Goal: Task Accomplishment & Management: Manage account settings

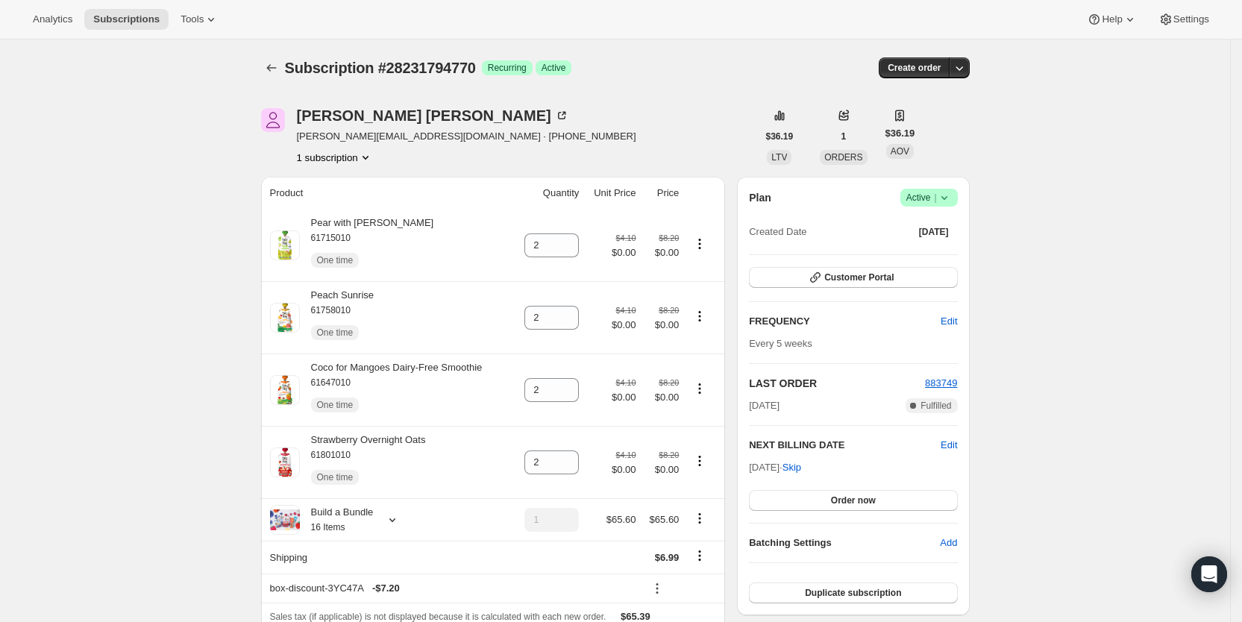
scroll to position [365, 0]
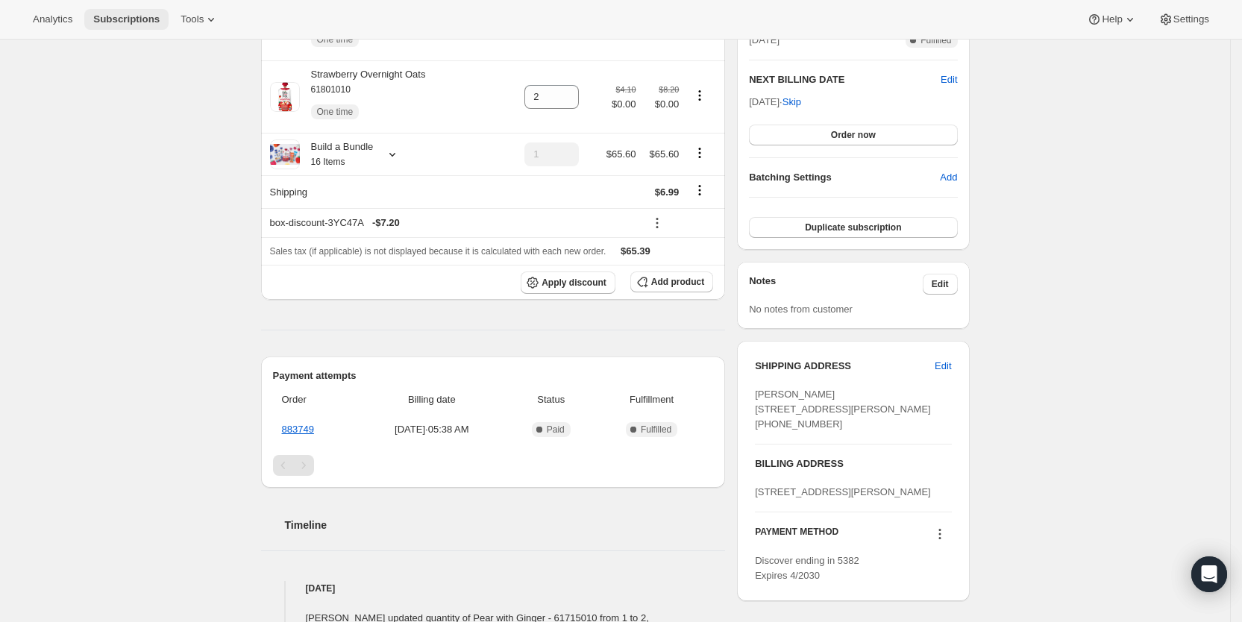
drag, startPoint x: 0, startPoint y: 0, endPoint x: 127, endPoint y: 20, distance: 128.4
click at [126, 20] on span "Subscriptions" at bounding box center [126, 19] width 66 height 12
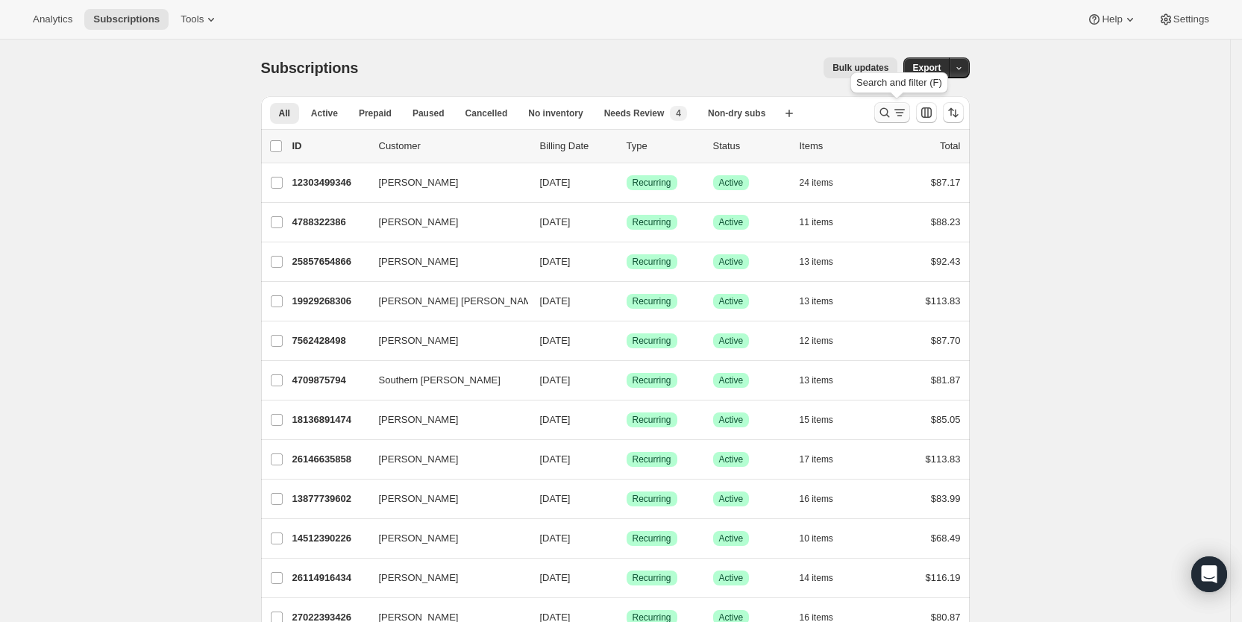
click at [892, 113] on icon "Search and filter results" at bounding box center [884, 112] width 15 height 15
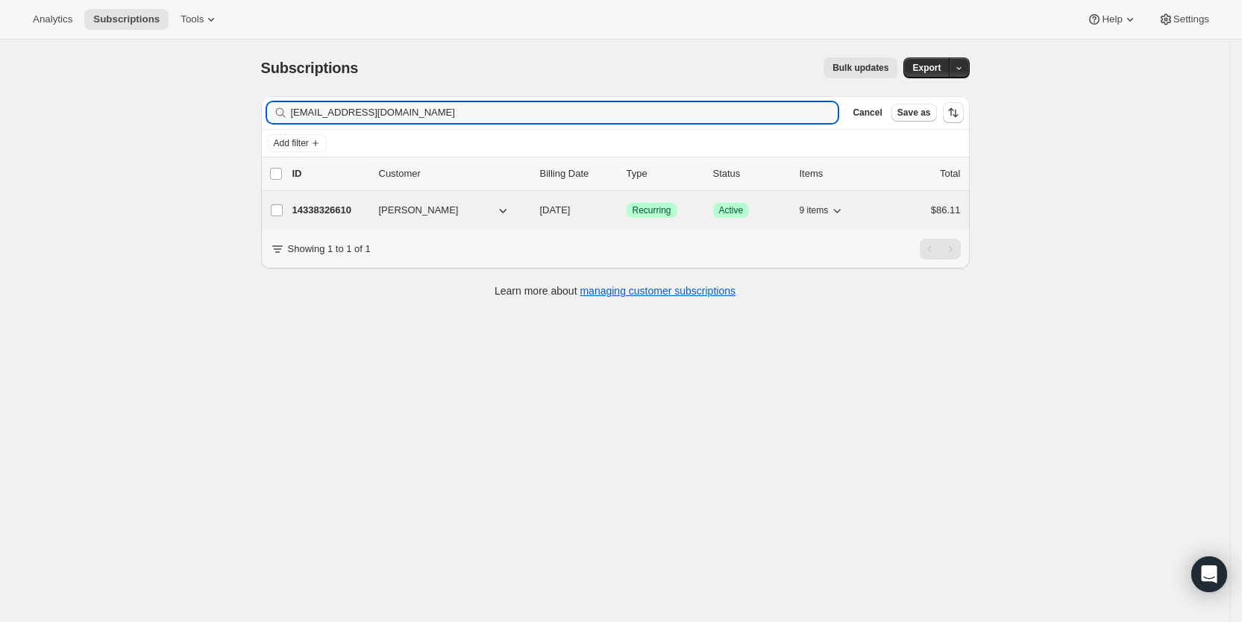
type input "[EMAIL_ADDRESS][DOMAIN_NAME]"
click at [562, 210] on span "[DATE]" at bounding box center [555, 209] width 31 height 11
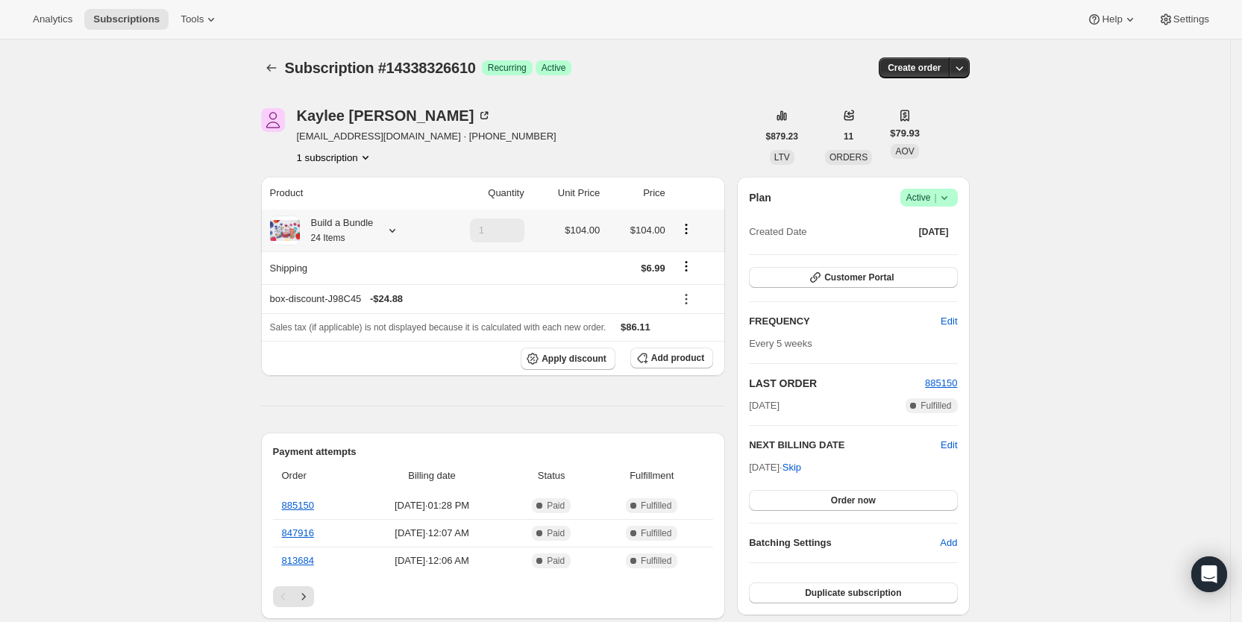
click at [400, 234] on icon at bounding box center [392, 230] width 15 height 15
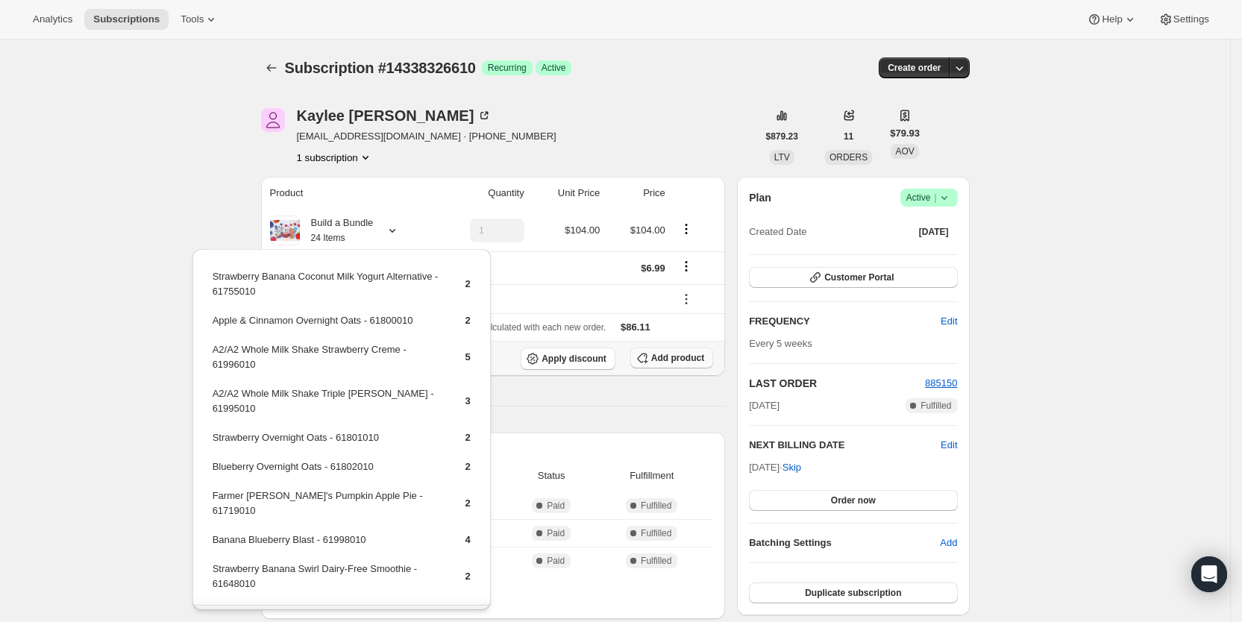
click at [679, 356] on span "Add product" at bounding box center [677, 358] width 53 height 12
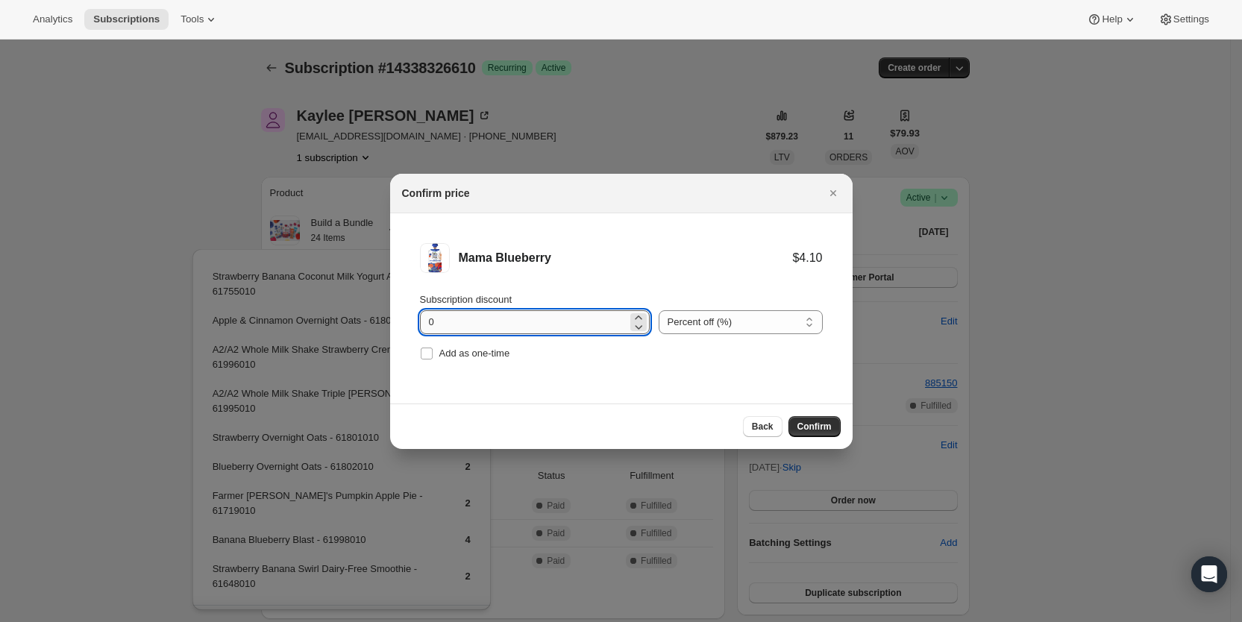
drag, startPoint x: 422, startPoint y: 321, endPoint x: 452, endPoint y: 327, distance: 30.3
click at [452, 327] on input "0" at bounding box center [523, 322] width 207 height 24
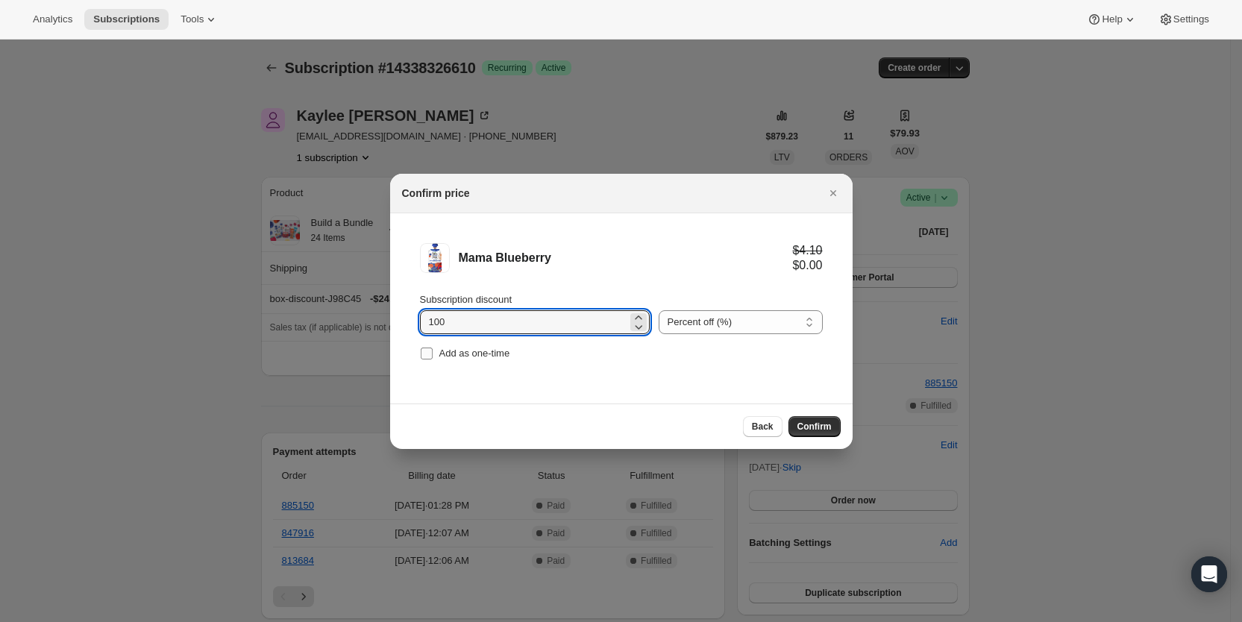
type input "100"
drag, startPoint x: 437, startPoint y: 351, endPoint x: 470, endPoint y: 359, distance: 33.8
click at [437, 351] on label "Add as one-time" at bounding box center [465, 353] width 90 height 21
click at [433, 351] on input "Add as one-time" at bounding box center [427, 354] width 12 height 12
checkbox input "true"
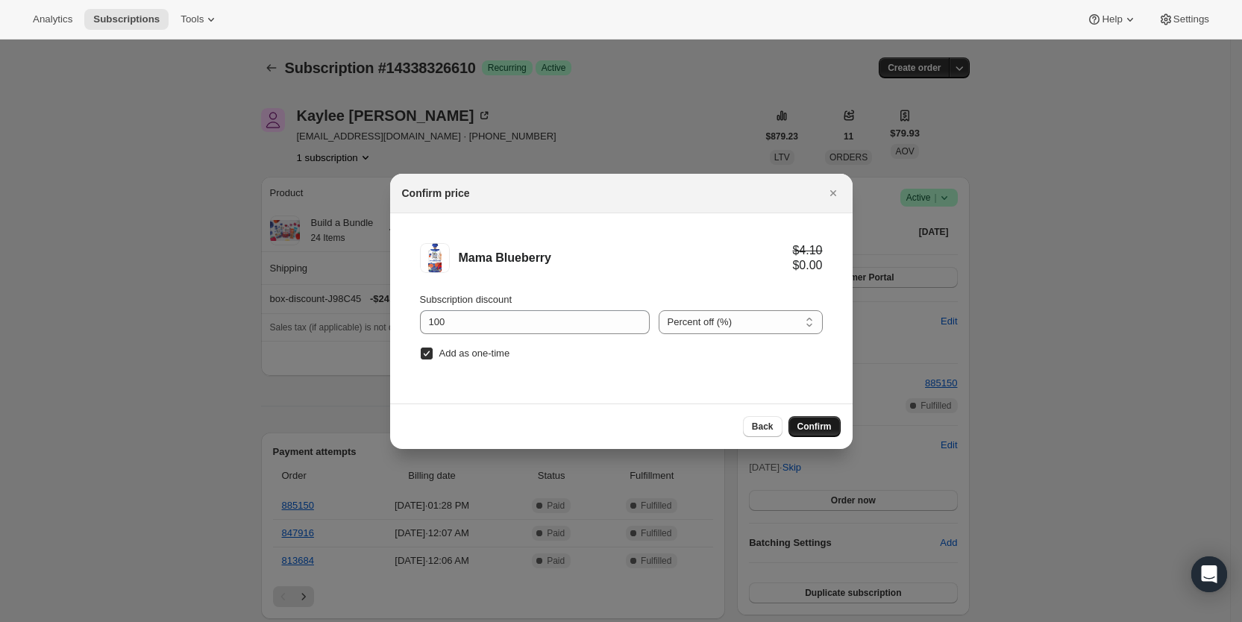
click at [826, 428] on span "Confirm" at bounding box center [814, 427] width 34 height 12
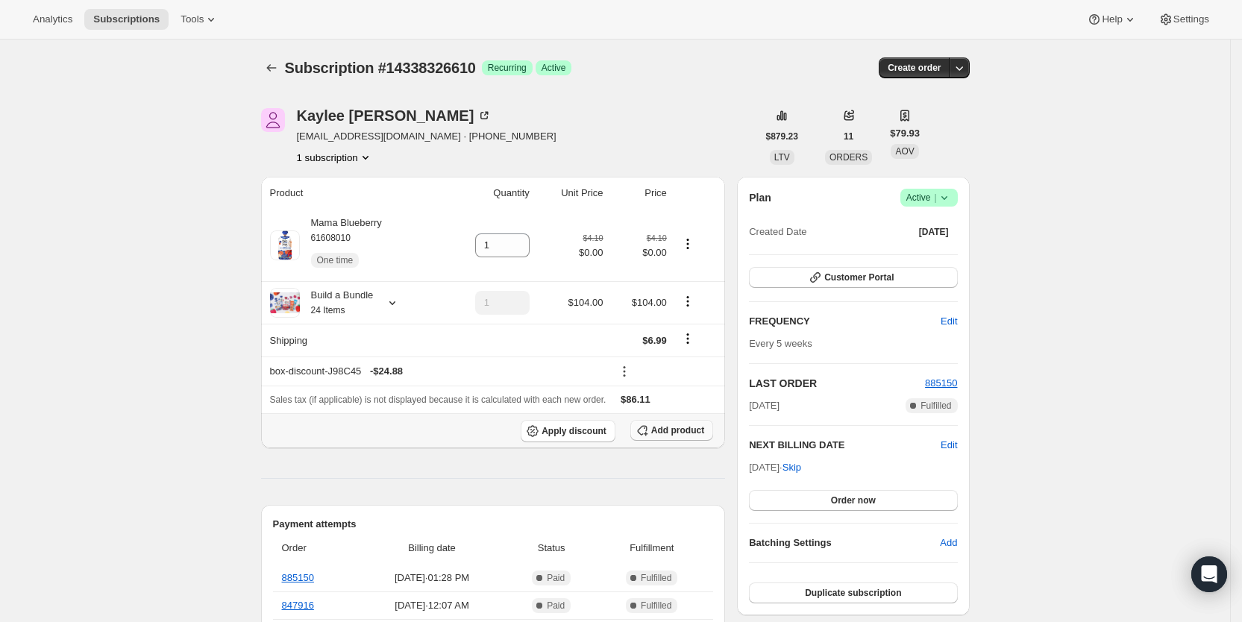
click at [676, 433] on span "Add product" at bounding box center [677, 430] width 53 height 12
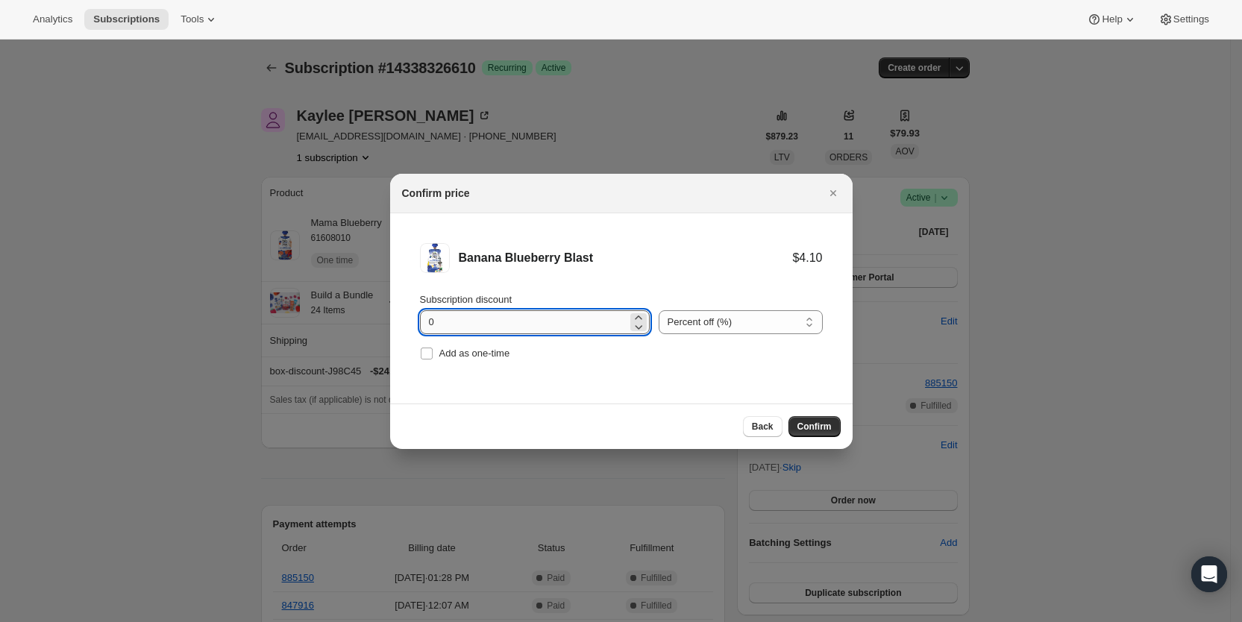
drag, startPoint x: 423, startPoint y: 331, endPoint x: 442, endPoint y: 331, distance: 18.6
click at [442, 331] on input "0" at bounding box center [523, 322] width 207 height 24
type input "100"
click at [427, 354] on input "Add as one-time" at bounding box center [427, 354] width 12 height 12
checkbox input "true"
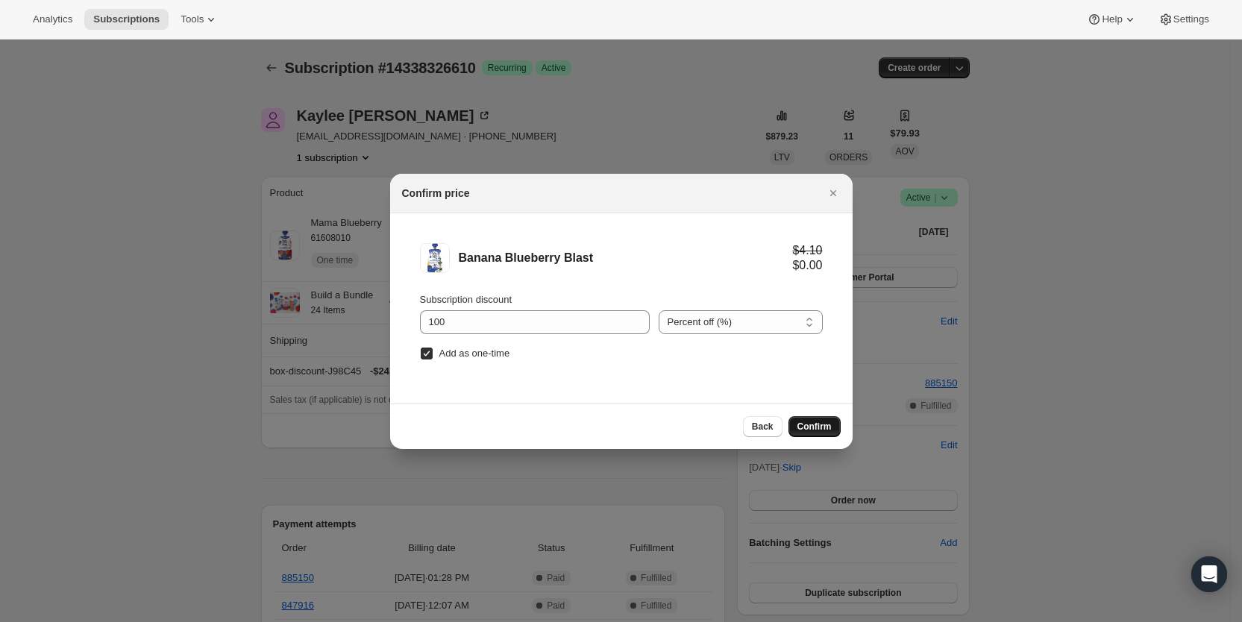
click at [815, 426] on span "Confirm" at bounding box center [814, 427] width 34 height 12
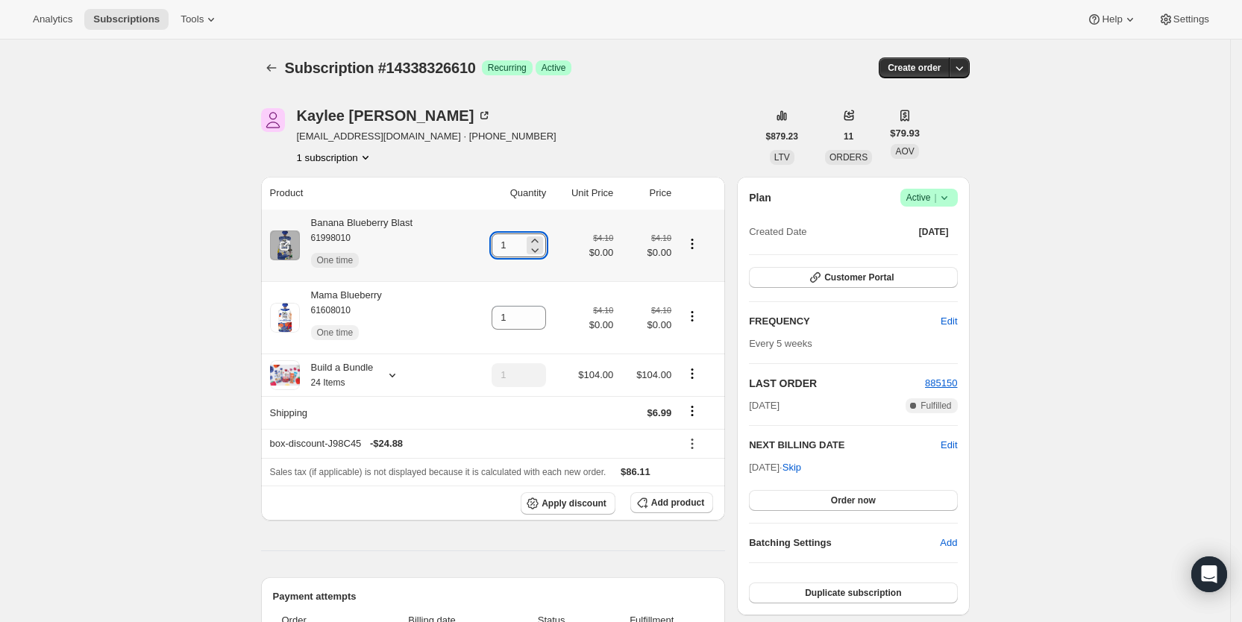
drag, startPoint x: 505, startPoint y: 248, endPoint x: 521, endPoint y: 247, distance: 15.7
click at [521, 247] on input "1" at bounding box center [507, 245] width 32 height 24
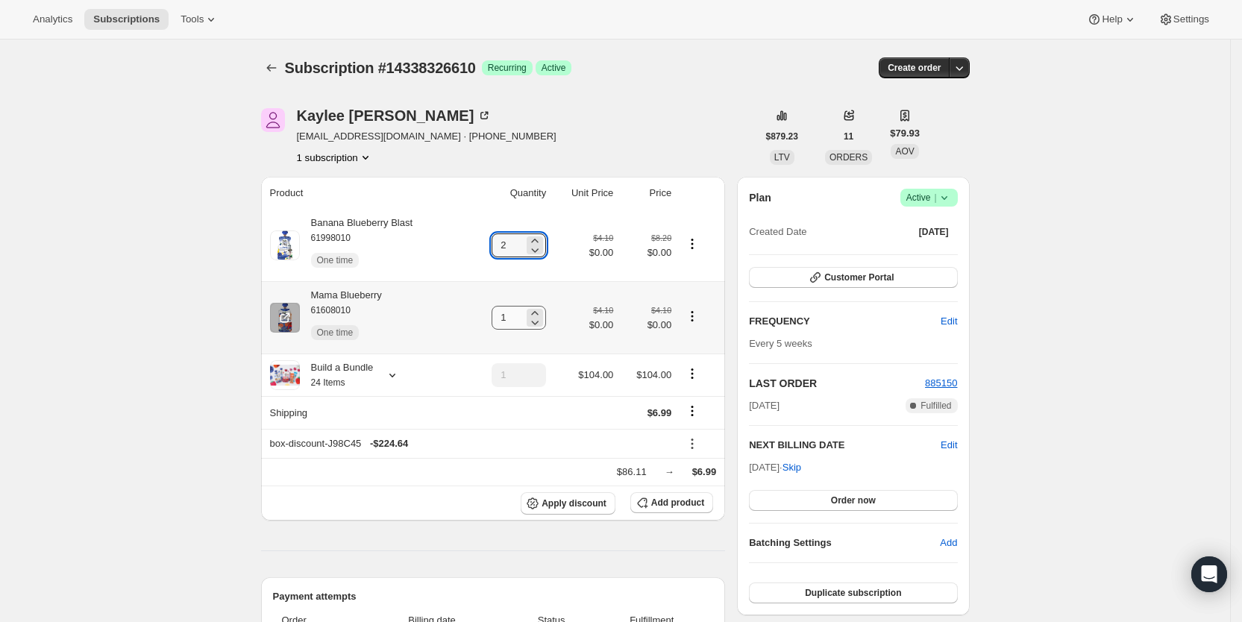
type input "2"
drag, startPoint x: 506, startPoint y: 322, endPoint x: 519, endPoint y: 318, distance: 13.2
click at [519, 318] on input "1" at bounding box center [507, 318] width 32 height 24
type input "2"
click at [620, 132] on div "[PERSON_NAME] [PERSON_NAME][EMAIL_ADDRESS][DOMAIN_NAME] · [PHONE_NUMBER] 1 subs…" at bounding box center [509, 136] width 496 height 57
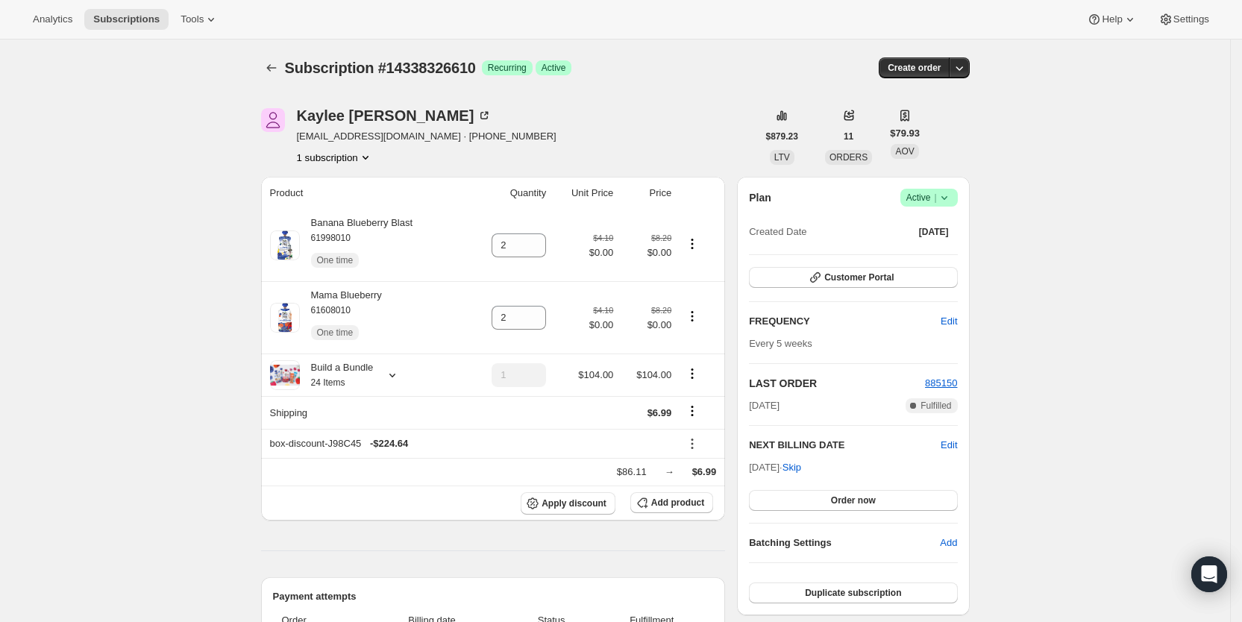
type input "1"
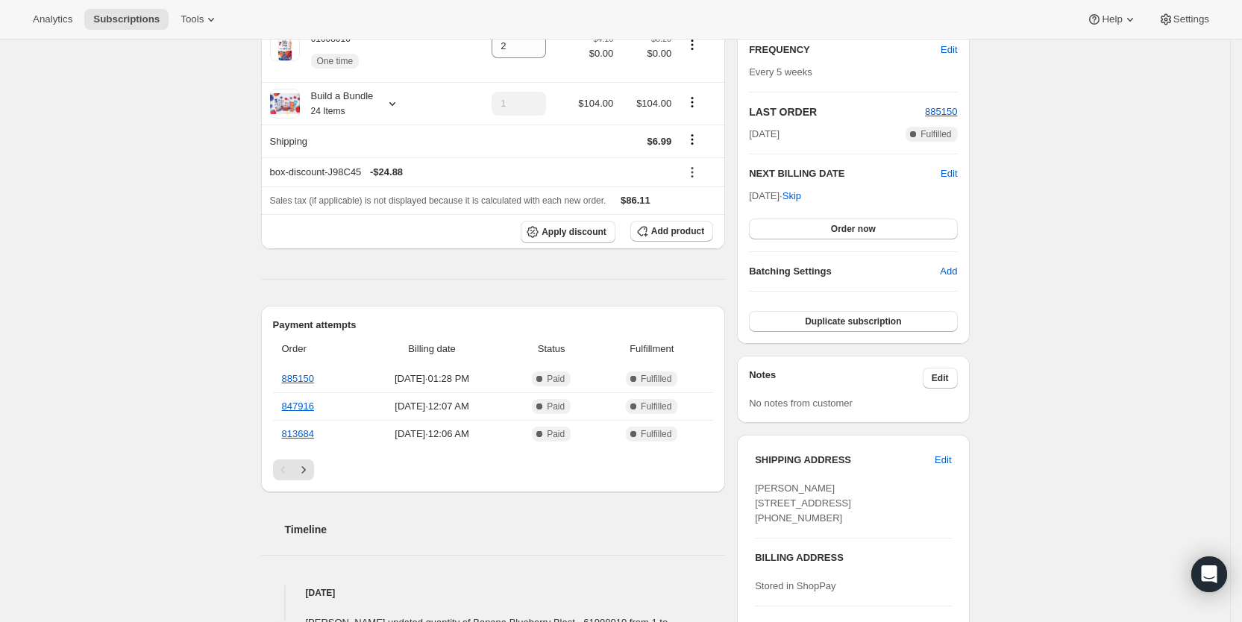
scroll to position [322, 0]
